Goal: Find specific page/section: Find specific page/section

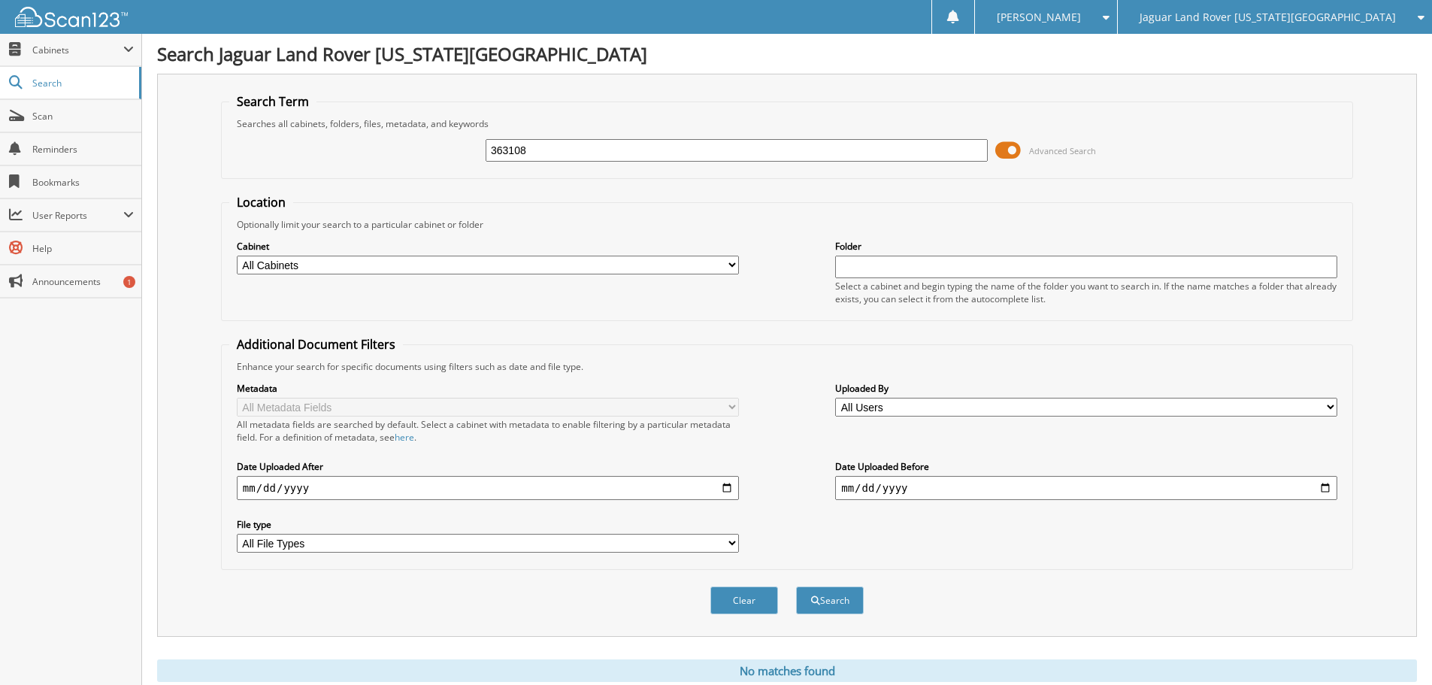
click at [561, 160] on input "363108" at bounding box center [737, 150] width 502 height 23
click at [1363, 13] on span "Jaguar Land Rover [US_STATE][GEOGRAPHIC_DATA]" at bounding box center [1267, 17] width 256 height 9
click at [1354, 56] on link "Red [PERSON_NAME] Cadillac & Collision Center" at bounding box center [1275, 47] width 314 height 26
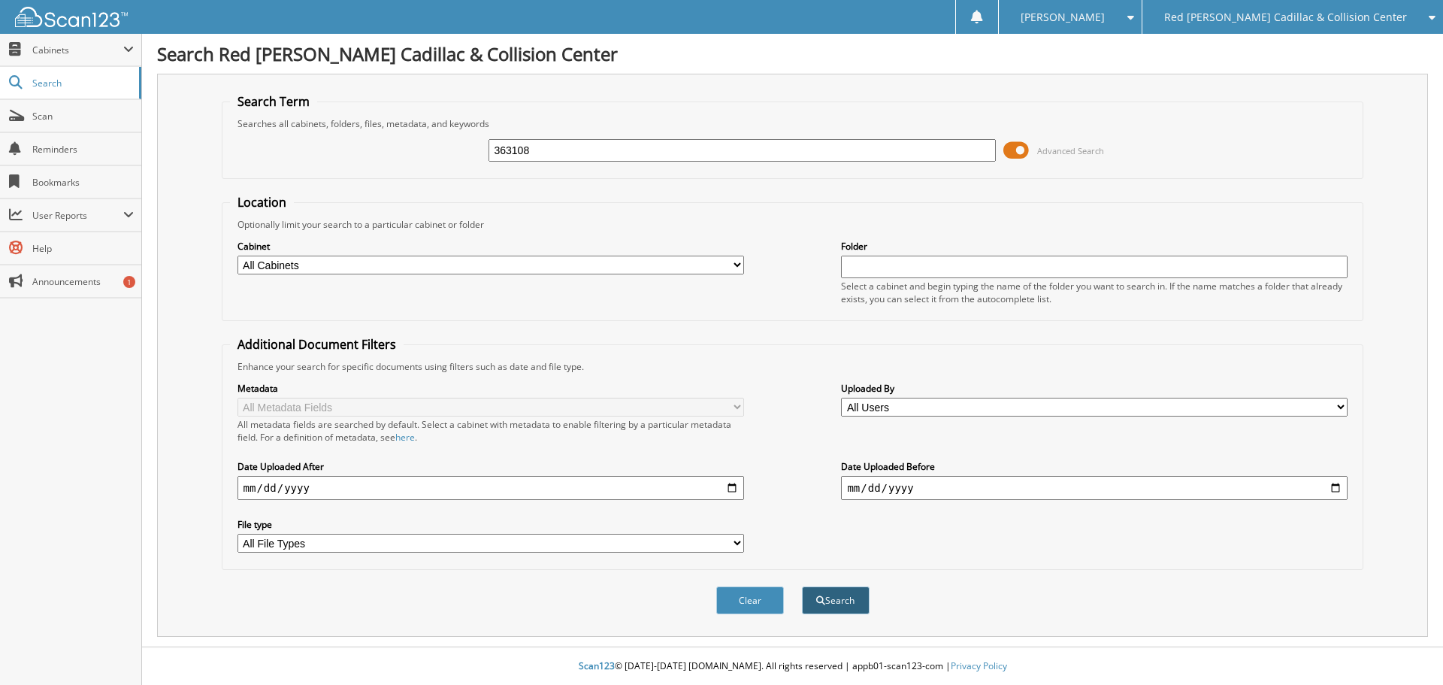
type input "363108"
click at [861, 602] on button "Search" at bounding box center [836, 600] width 68 height 28
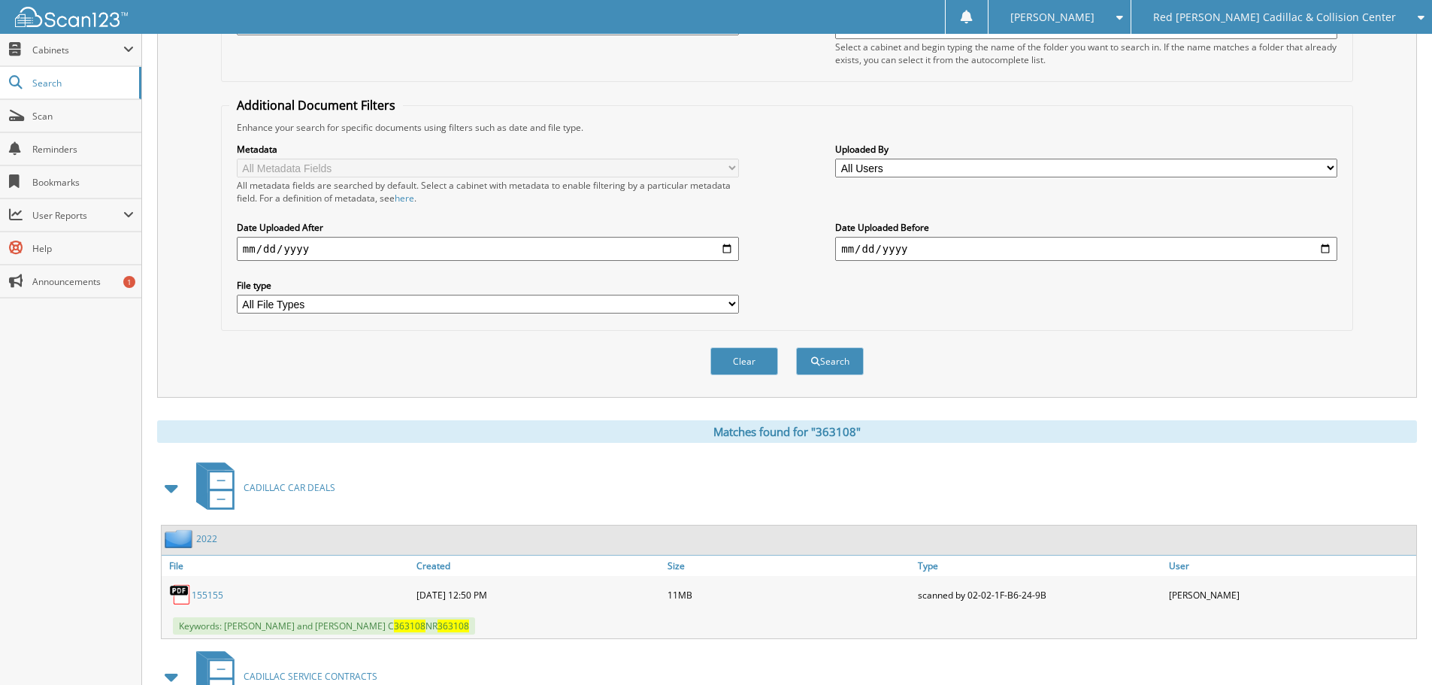
scroll to position [601, 0]
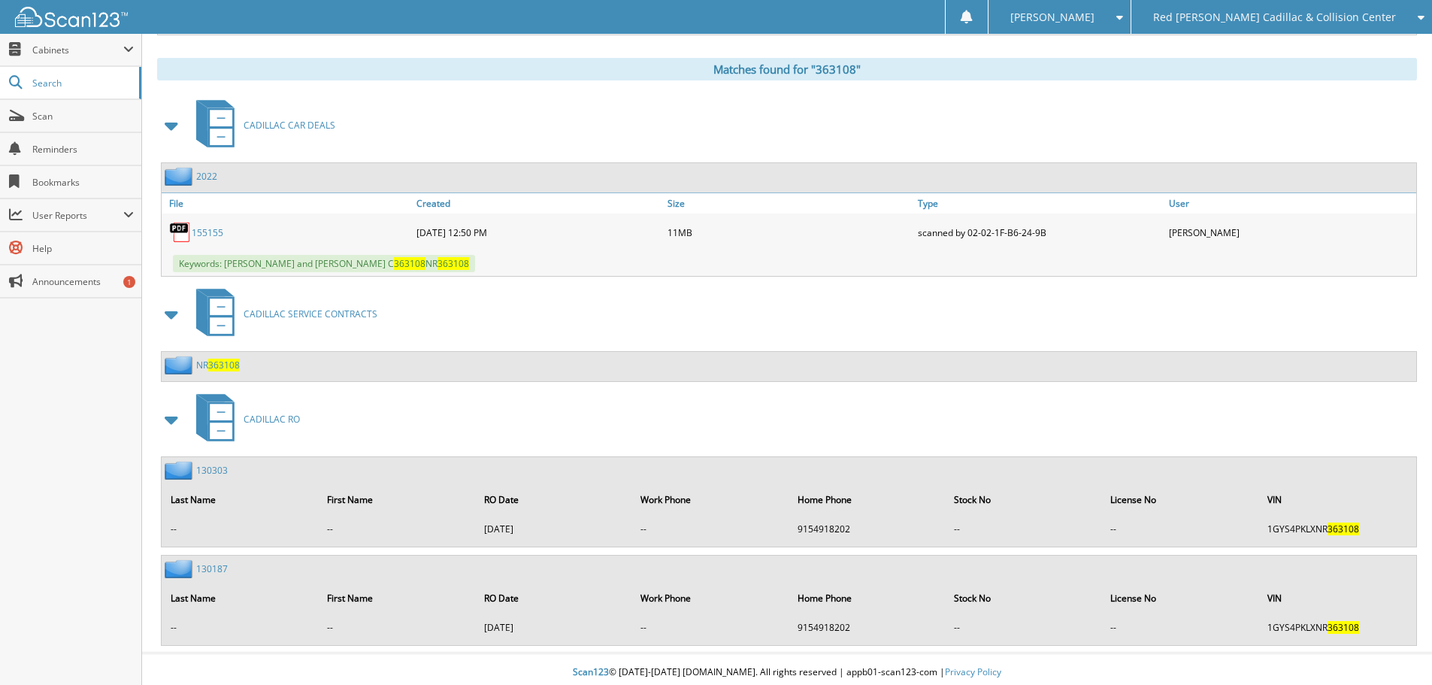
click at [210, 231] on link "155155" at bounding box center [208, 232] width 32 height 13
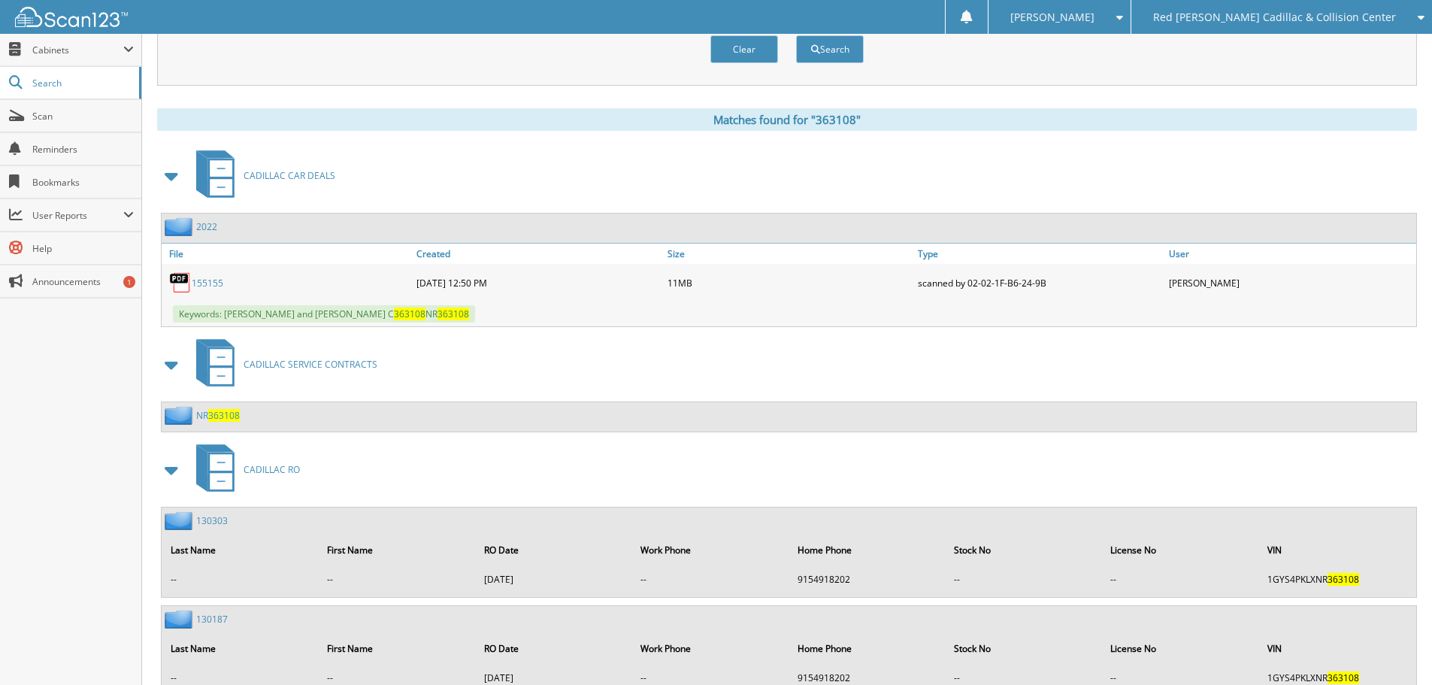
scroll to position [608, 0]
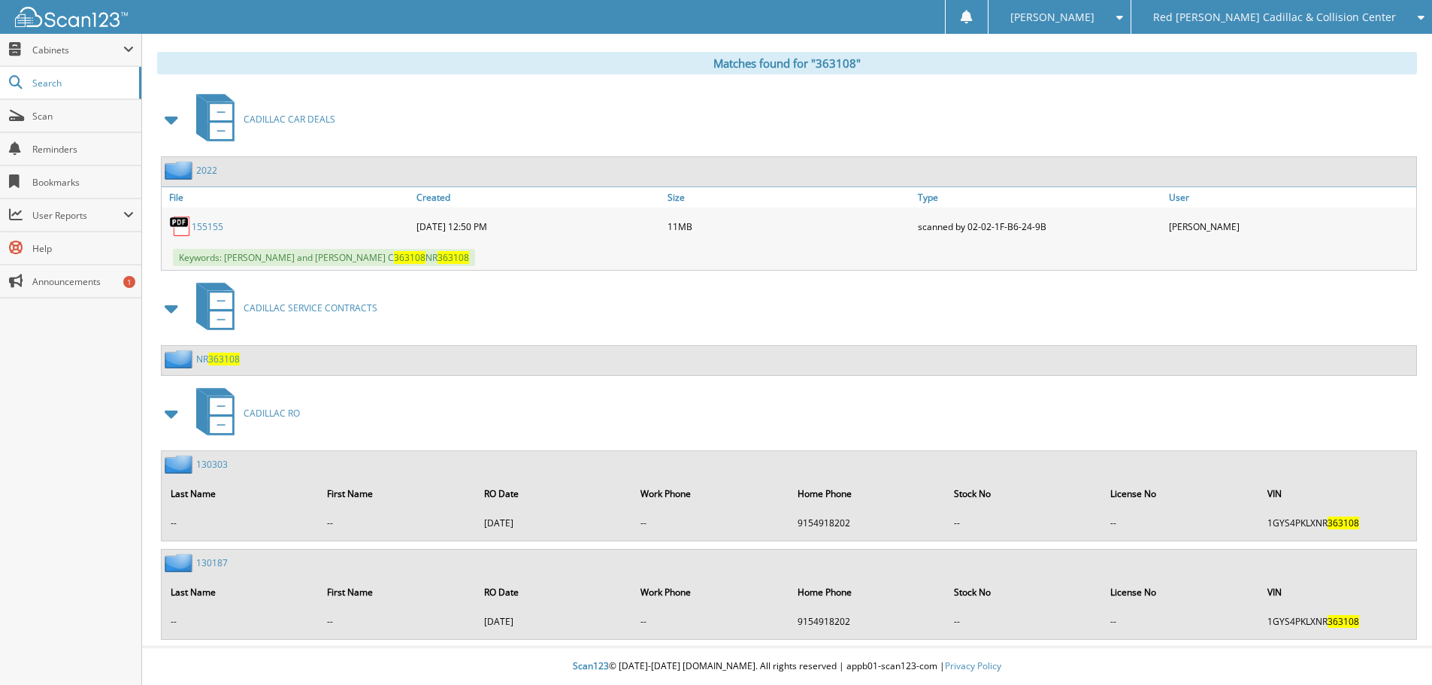
drag, startPoint x: 178, startPoint y: 419, endPoint x: 181, endPoint y: 411, distance: 8.1
click at [178, 419] on span at bounding box center [172, 413] width 21 height 27
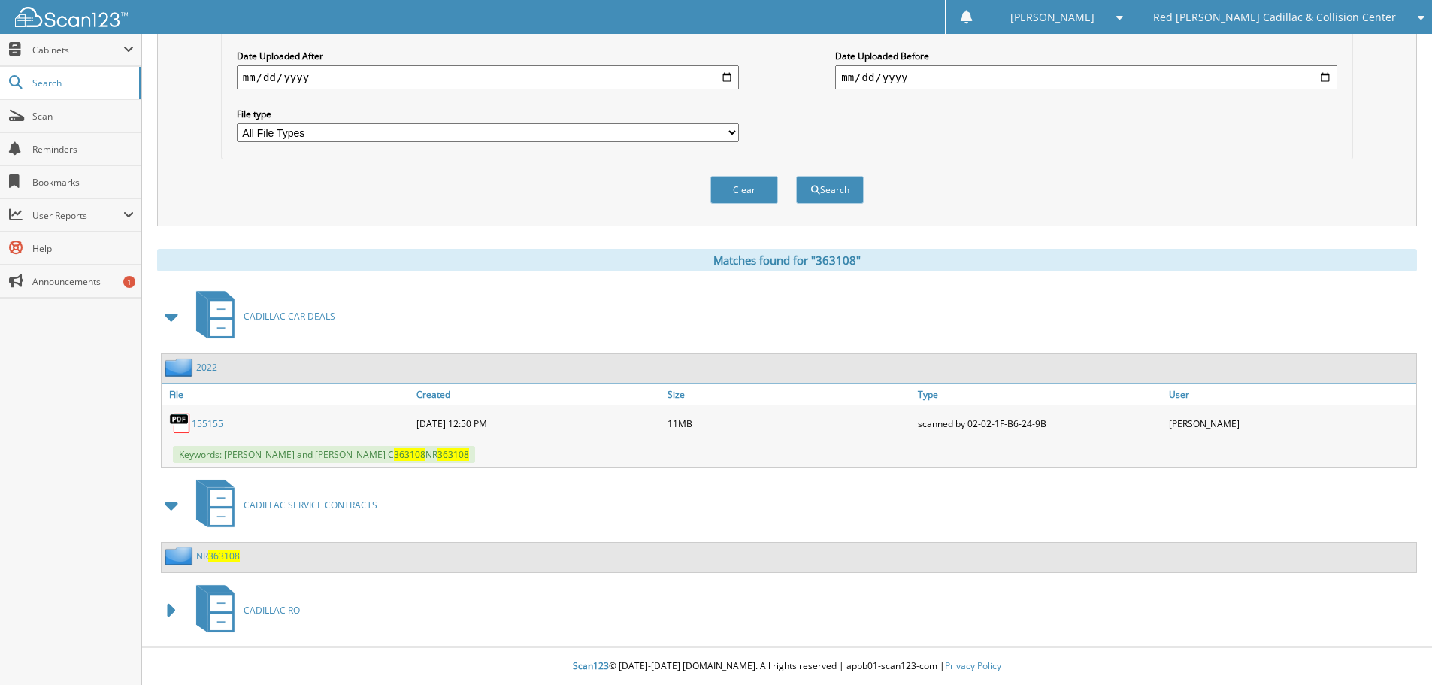
click at [227, 558] on span "363108" at bounding box center [224, 555] width 32 height 13
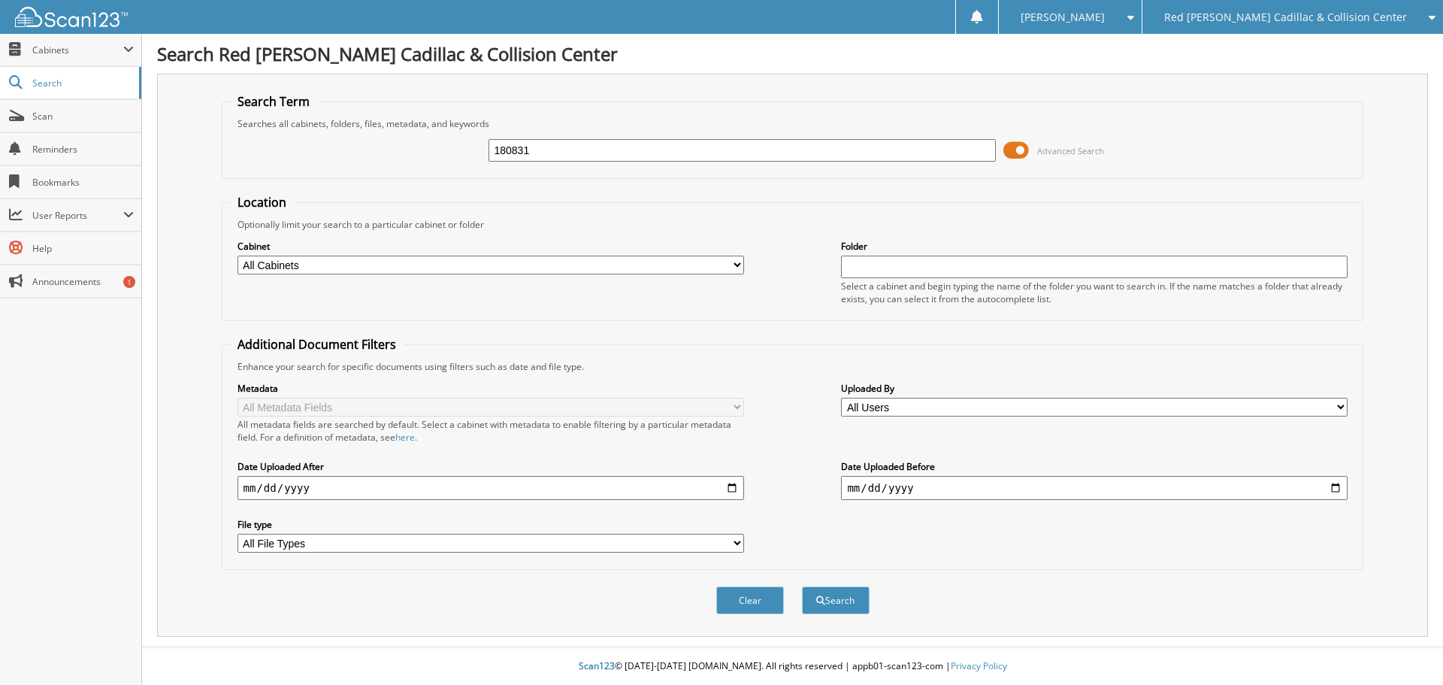
type input "180831"
click at [802, 586] on button "Search" at bounding box center [836, 600] width 68 height 28
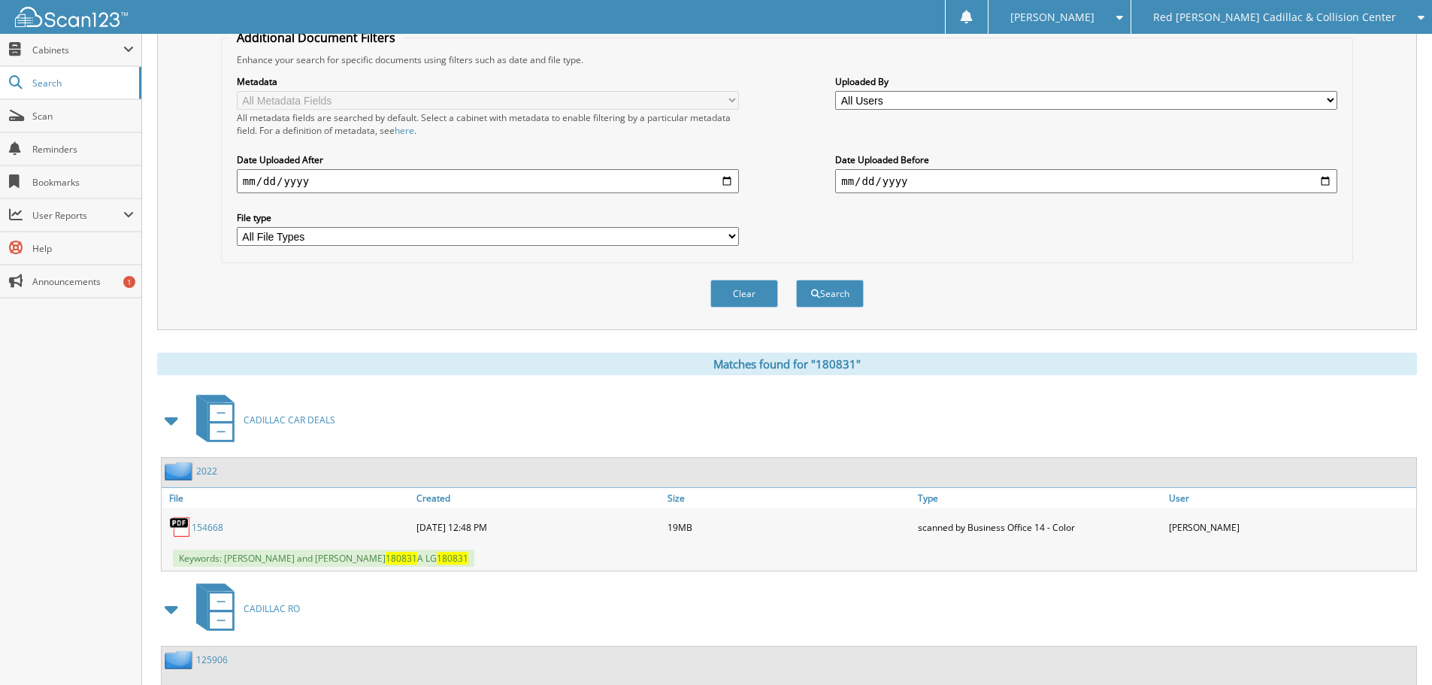
scroll to position [451, 0]
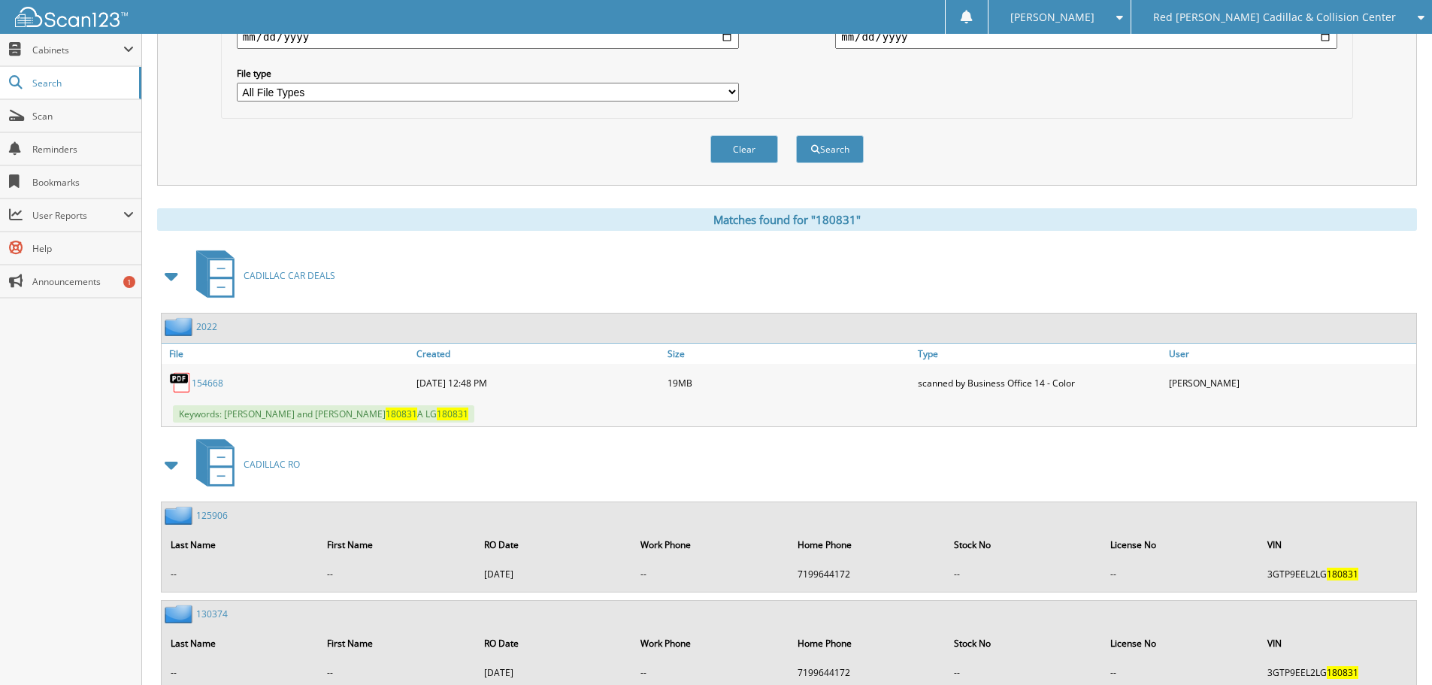
click at [222, 386] on link "154668" at bounding box center [208, 383] width 32 height 13
